Goal: Entertainment & Leisure: Consume media (video, audio)

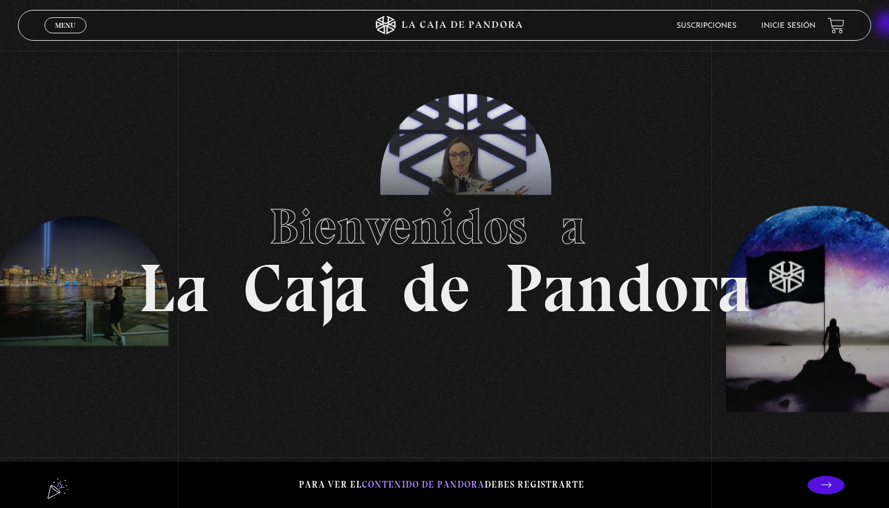
click at [380, 132] on section "Bienvenidos a La Caja de Pandora" at bounding box center [444, 254] width 889 height 508
click at [582, 126] on section "Bienvenidos a La Caja de Pandora" at bounding box center [444, 254] width 889 height 508
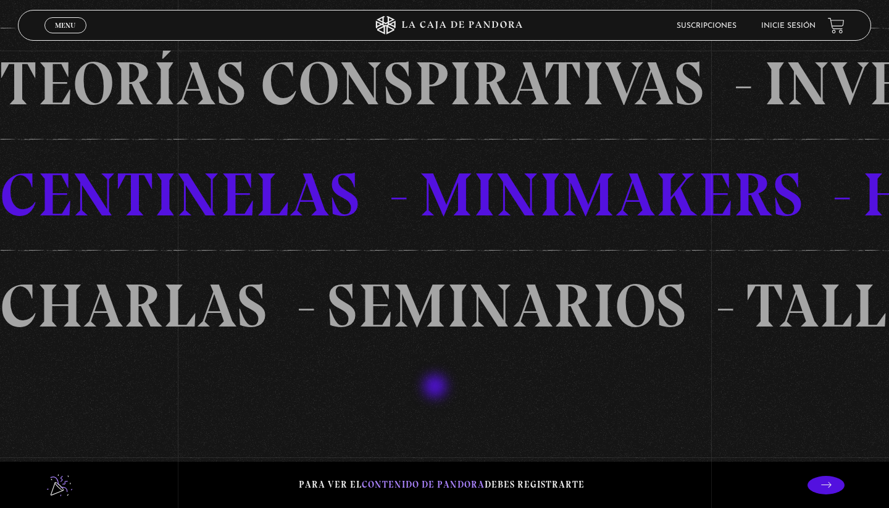
scroll to position [1085, 0]
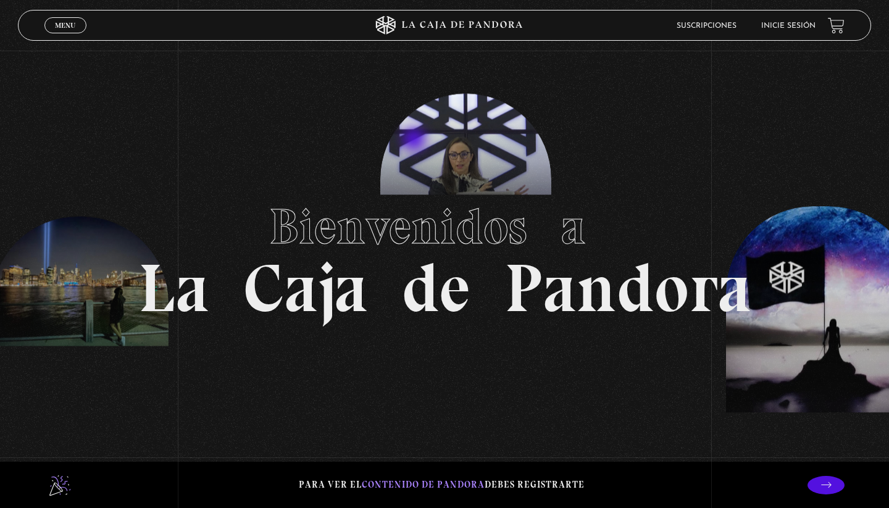
scroll to position [0, 0]
click at [797, 12] on header "Menu Cerrar Suscripciones Inicie sesión" at bounding box center [444, 25] width 853 height 31
click at [797, 20] on li "Inicie sesión" at bounding box center [788, 25] width 54 height 19
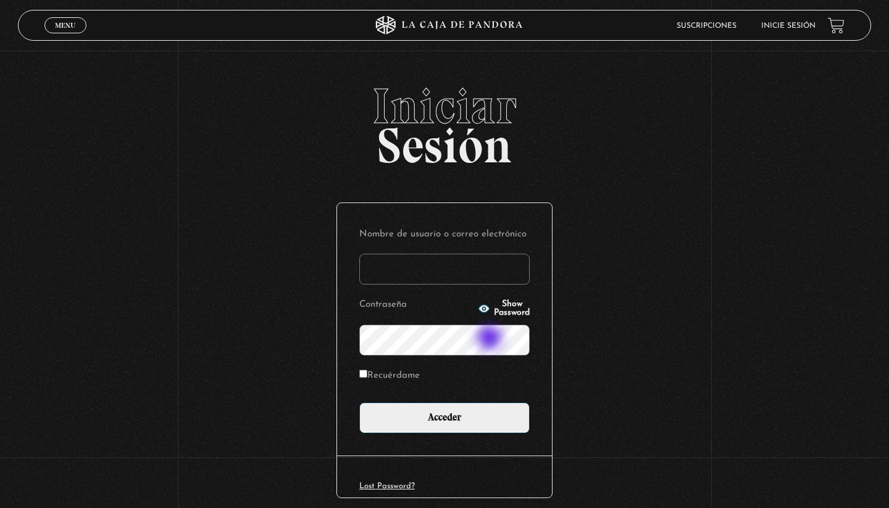
type input "kimberly.alpizar"
click at [445, 417] on input "Acceder" at bounding box center [444, 418] width 170 height 31
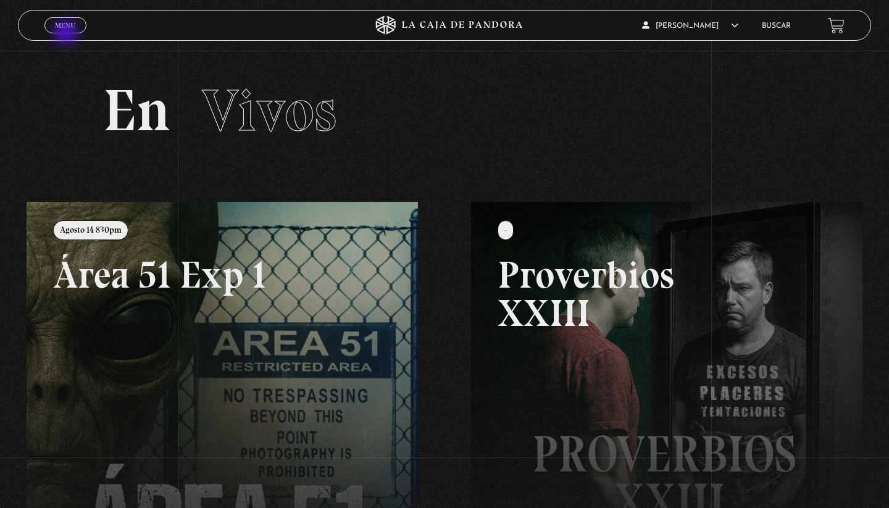
click at [67, 34] on div "Menu Cerrar" at bounding box center [177, 25] width 267 height 30
click at [59, 22] on span "Menu" at bounding box center [65, 25] width 20 height 7
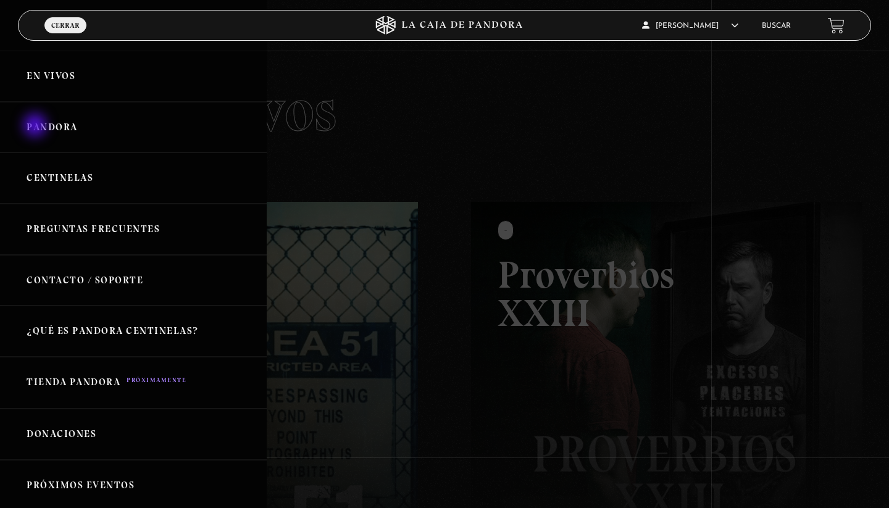
click at [36, 127] on link "Pandora" at bounding box center [133, 127] width 267 height 51
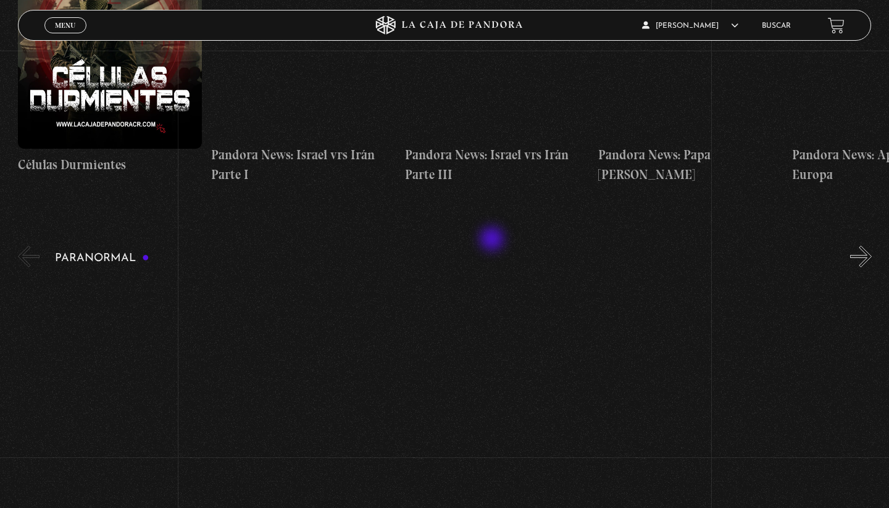
scroll to position [1079, 0]
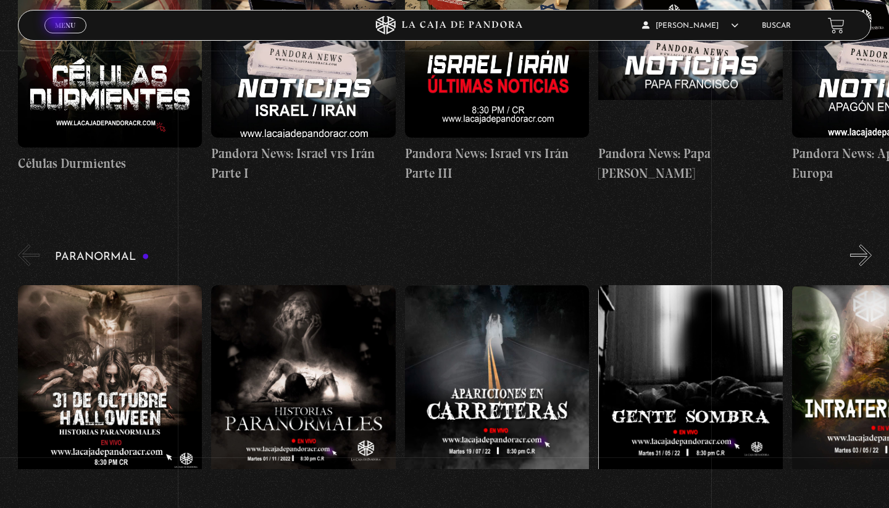
click at [59, 23] on span "Menu" at bounding box center [65, 25] width 20 height 7
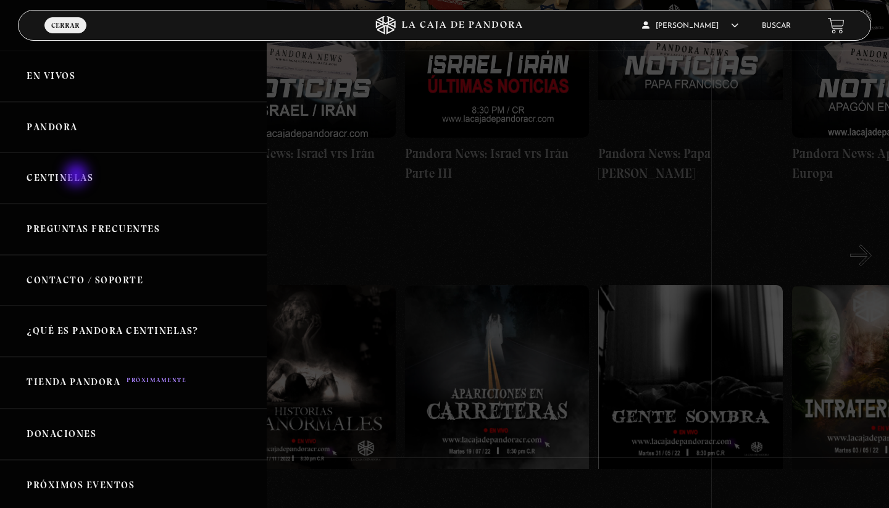
click at [78, 176] on link "Centinelas" at bounding box center [133, 178] width 267 height 51
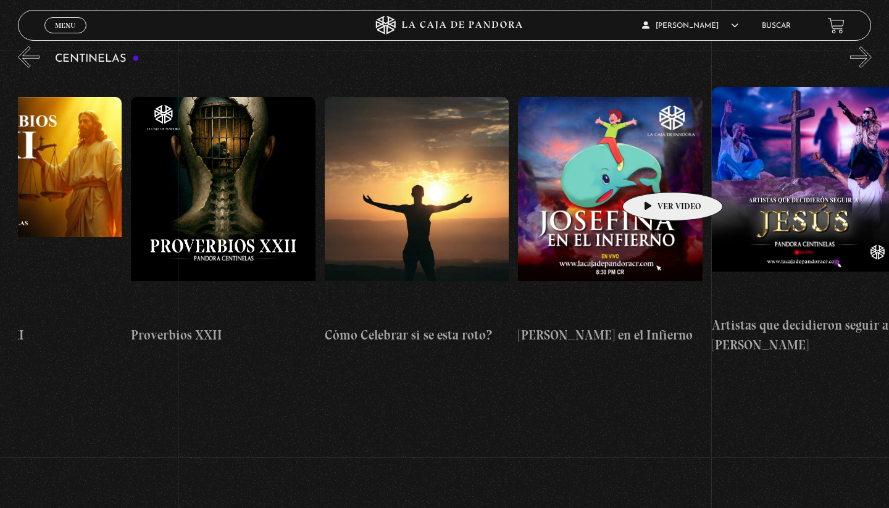
scroll to position [154, 0]
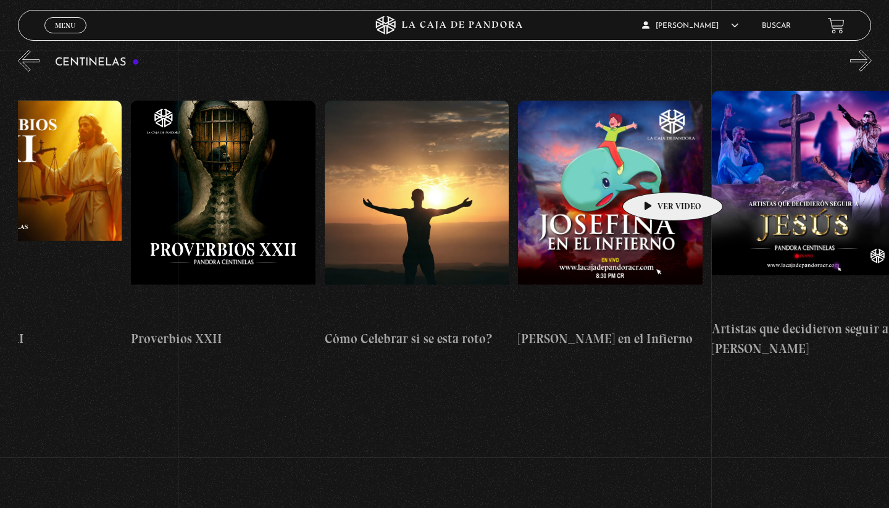
click at [653, 174] on figure at bounding box center [610, 212] width 185 height 222
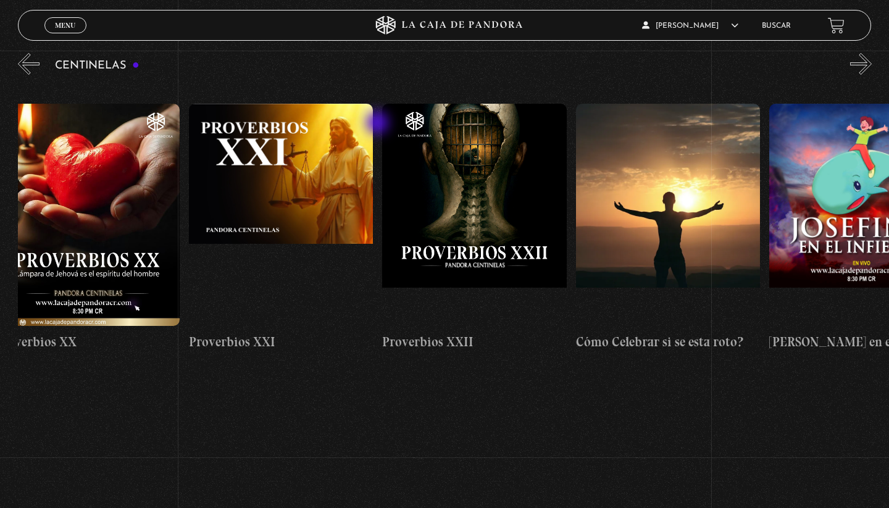
scroll to position [0, 4283]
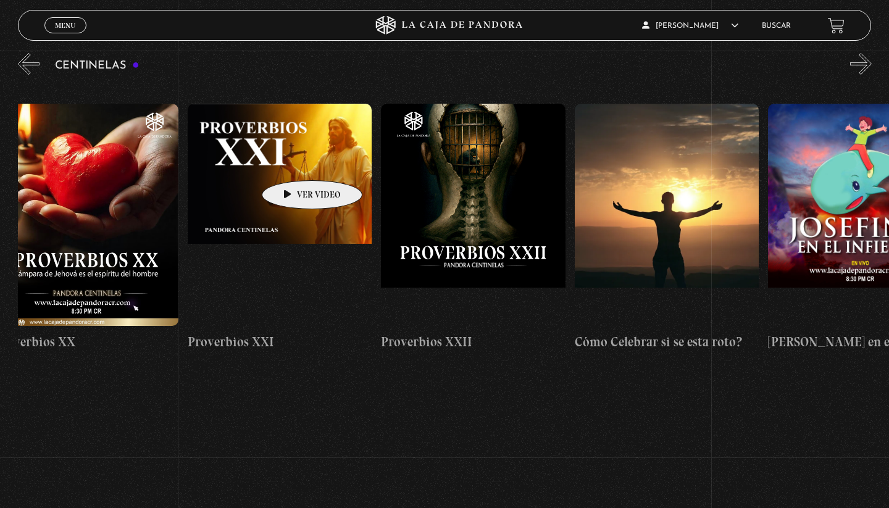
click at [293, 162] on figure at bounding box center [280, 215] width 185 height 222
